Goal: Find specific fact: Find specific fact

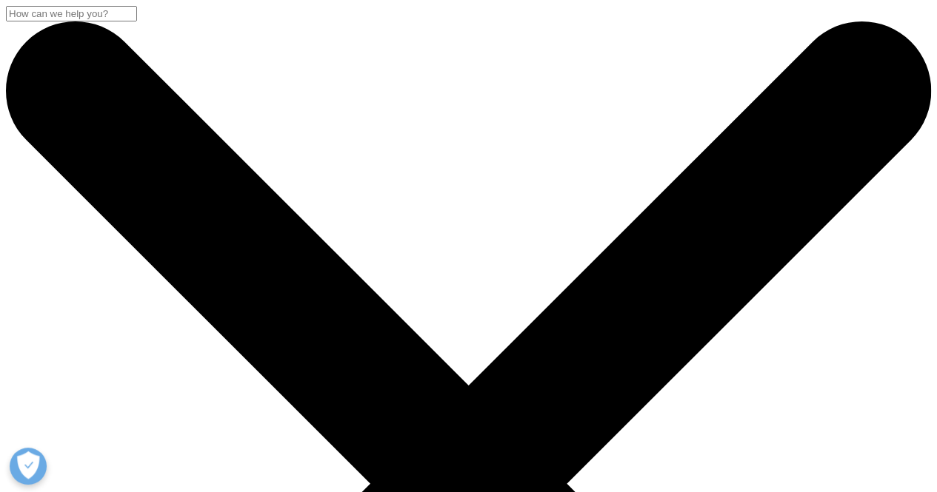
click at [137, 21] on input "Search" at bounding box center [71, 14] width 131 height 16
paste input "QCP_CP_AIS0001"
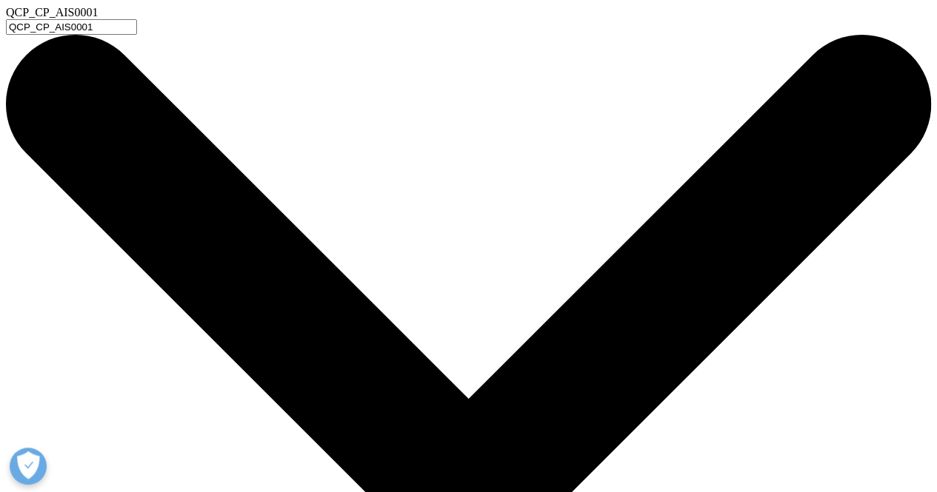
type input "QCP_CP_AIS0001"
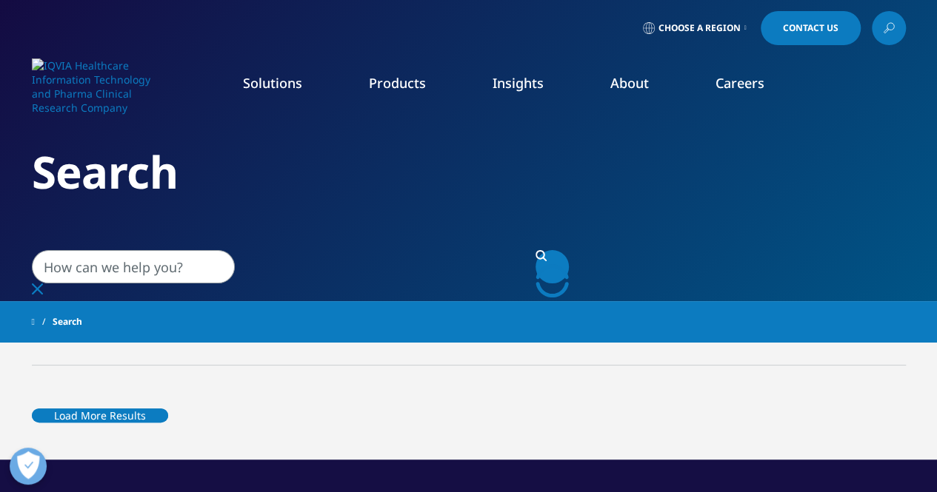
type input "QCP_CP_AIS0001"
